Goal: Task Accomplishment & Management: Complete application form

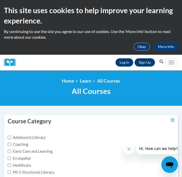
click at [143, 46] on button "Okay" at bounding box center [142, 47] width 17 height 8
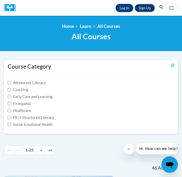
click at [142, 7] on link "Sign Up" at bounding box center [145, 8] width 20 height 8
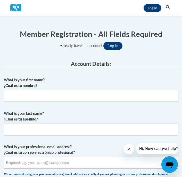
scroll to position [49, 0]
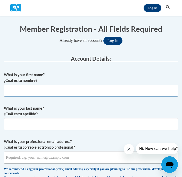
click at [52, 94] on input "What is your first name? ¿Cuál es tu nombre?" at bounding box center [91, 91] width 175 height 12
type input "Yasmin"
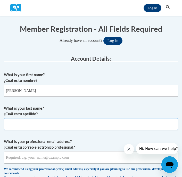
click at [51, 124] on input "What is your last name? ¿Cuál es tu apellido?" at bounding box center [91, 124] width 175 height 12
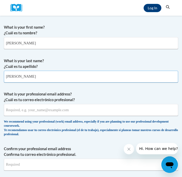
scroll to position [102, 0]
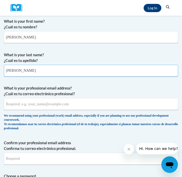
type input "Flores Aguirre"
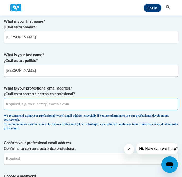
click at [25, 103] on input "What is your professional email address? ¿Cuál es tu correo electrónico profesi…" at bounding box center [91, 104] width 175 height 12
type input "[EMAIL_ADDRESS][DOMAIN_NAME]"
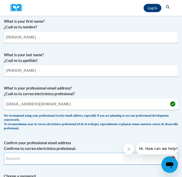
click at [18, 160] on input "Confirm your professional email address Confirma tu correo electrónico profesio…" at bounding box center [91, 159] width 175 height 12
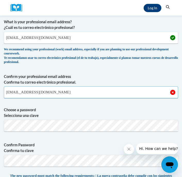
scroll to position [170, 0]
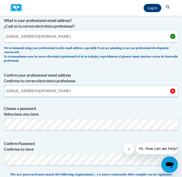
type input "[EMAIL_ADDRESS][DOMAIN_NAME]"
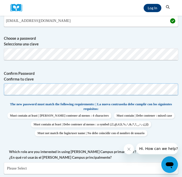
scroll to position [243, 0]
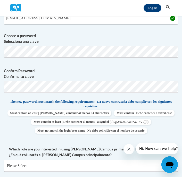
click at [102, 68] on span "Confirm Password Confirma tu clave" at bounding box center [91, 80] width 175 height 33
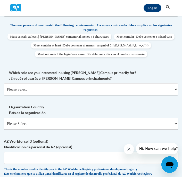
scroll to position [321, 0]
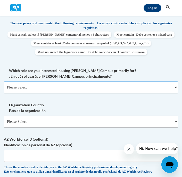
click at [35, 93] on select "Please Select College/University | Colegio/Universidad Community/Nonprofit Part…" at bounding box center [91, 87] width 175 height 12
select select "fbf2d438-af2f-41f8-98f1-81c410e29de3"
click at [4, 90] on select "Please Select College/University | Colegio/Universidad Community/Nonprofit Part…" at bounding box center [91, 87] width 175 height 12
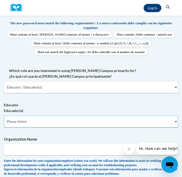
click at [36, 128] on select "Please Select Early Learning/Daycare Teacher/Family Home Care Provider | Maestr…" at bounding box center [91, 122] width 175 height 12
select select "8e40623d-54d0-45cd-9f92-5df65cd3f8cf"
click at [4, 124] on select "Please Select Early Learning/Daycare Teacher/Family Home Care Provider | Maestr…" at bounding box center [91, 122] width 175 height 12
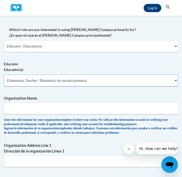
scroll to position [365, 0]
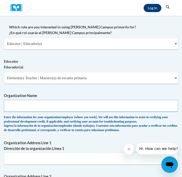
click at [25, 112] on input "Organization Name" at bounding box center [91, 106] width 175 height 12
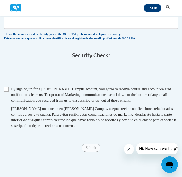
scroll to position [650, 0]
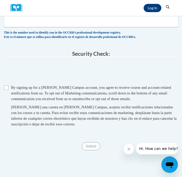
type input "Teach for America"
click at [7, 90] on input "Checkbox" at bounding box center [6, 87] width 5 height 5
checkbox input "true"
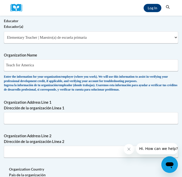
scroll to position [406, 0]
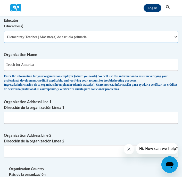
click at [138, 43] on select "Please Select Early Learning/Daycare Teacher/Family Home Care Provider | Maestr…" at bounding box center [91, 37] width 175 height 12
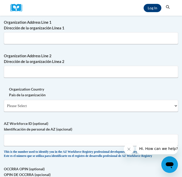
scroll to position [488, 0]
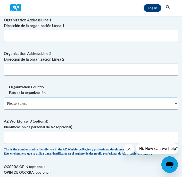
click at [77, 109] on select "Please Select United States | Estados Unidos Outside of the United States | Fue…" at bounding box center [91, 104] width 175 height 12
select select "ad49bcad-a171-4b2e-b99c-48b446064914"
click at [4, 109] on select "Please Select United States | Estados Unidos Outside of the United States | Fue…" at bounding box center [91, 104] width 175 height 12
select select
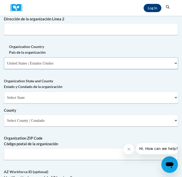
scroll to position [532, 0]
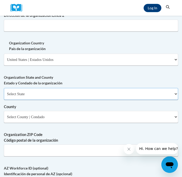
click at [68, 100] on select "Select State Alabama Alaska Arizona Arkansas California Colorado Connecticut De…" at bounding box center [91, 94] width 175 height 12
select select "Texas"
click at [4, 100] on select "Select State Alabama Alaska Arizona Arkansas California Colorado Connecticut De…" at bounding box center [91, 94] width 175 height 12
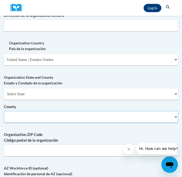
click at [54, 123] on select "County" at bounding box center [91, 117] width 175 height 12
click at [54, 123] on select "Select County Anderson Andrews Angelina Aransas Archer Armstrong Atascosa Austi…" at bounding box center [91, 117] width 175 height 12
click at [25, 123] on select "Select County Anderson Andrews Angelina Aransas Archer Armstrong Atascosa Austi…" at bounding box center [91, 117] width 175 height 12
select select "Harris"
click at [4, 123] on select "Select County Anderson Andrews Angelina Aransas Archer Armstrong Atascosa Austi…" at bounding box center [91, 117] width 175 height 12
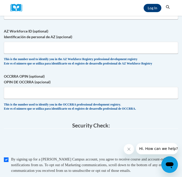
scroll to position [669, 0]
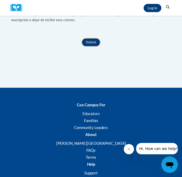
click at [94, 46] on input "Submit" at bounding box center [91, 42] width 19 height 8
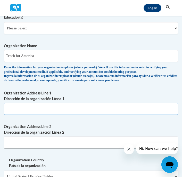
scroll to position [400, 0]
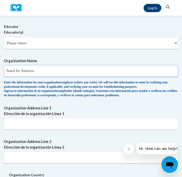
click at [59, 77] on input "Teach for America" at bounding box center [91, 71] width 175 height 12
drag, startPoint x: 59, startPoint y: 81, endPoint x: 5, endPoint y: 81, distance: 54.0
click at [5, 77] on input "Teach for America" at bounding box center [91, 71] width 175 height 12
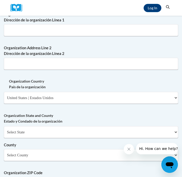
scroll to position [528, 0]
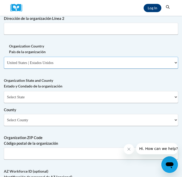
click at [56, 69] on select "Please Select United States | Estados Unidos Outside of the United States | Fue…" at bounding box center [91, 63] width 175 height 12
select select
click at [4, 69] on select "Please Select United States | Estados Unidos Outside of the United States | Fue…" at bounding box center [91, 63] width 175 height 12
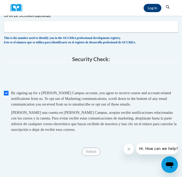
scroll to position [608, 0]
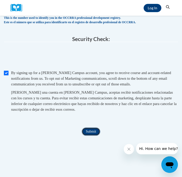
click at [89, 136] on input "Submit" at bounding box center [91, 132] width 19 height 8
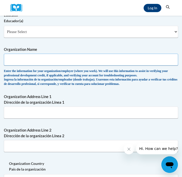
scroll to position [410, 0]
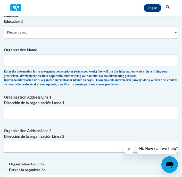
click at [49, 66] on input "Organization Name" at bounding box center [91, 60] width 175 height 12
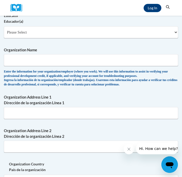
click at [49, 87] on div "Enter the information for your organization/employer (where you work). We will …" at bounding box center [91, 78] width 175 height 17
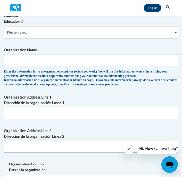
click at [47, 66] on input "Organization Name" at bounding box center [91, 60] width 175 height 12
type input "Teach for America"
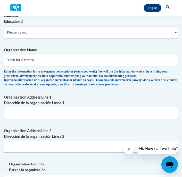
click at [46, 119] on input "Organization Address Line 1 Dirección de la organización Línea 1" at bounding box center [91, 113] width 175 height 12
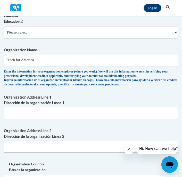
scroll to position [653, 0]
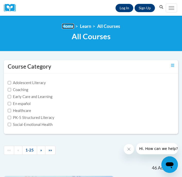
click at [69, 24] on link "Home" at bounding box center [68, 25] width 12 height 5
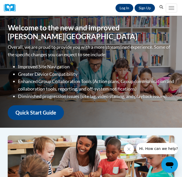
click at [10, 3] on div at bounding box center [11, 8] width 15 height 16
click at [11, 9] on img at bounding box center [11, 8] width 15 height 8
click at [33, 105] on link "Quick Start Guide" at bounding box center [36, 112] width 56 height 15
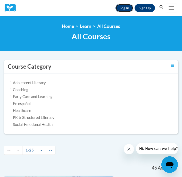
click at [124, 10] on link "Log In" at bounding box center [125, 8] width 18 height 8
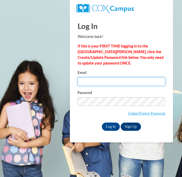
click at [98, 83] on input "Email" at bounding box center [122, 81] width 88 height 9
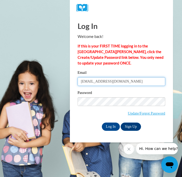
type input "[EMAIL_ADDRESS][DOMAIN_NAME]"
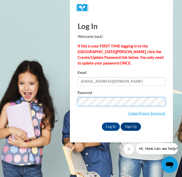
click at [102, 123] on input "Log In" at bounding box center [111, 127] width 18 height 8
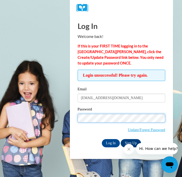
click at [102, 139] on input "Log In" at bounding box center [111, 143] width 18 height 8
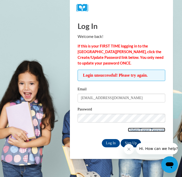
click at [134, 128] on link "Update/Forgot Password" at bounding box center [146, 130] width 37 height 4
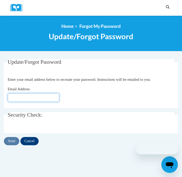
click at [37, 99] on input "Email Address" at bounding box center [34, 97] width 52 height 9
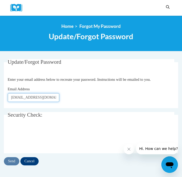
type input "[EMAIL_ADDRESS][DOMAIN_NAME]"
click at [12, 162] on input "Send" at bounding box center [11, 161] width 15 height 8
